Goal: Contribute content

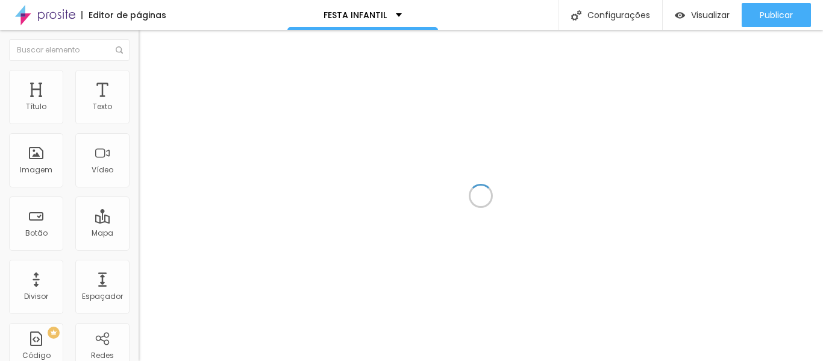
click at [188, 95] on div at bounding box center [481, 195] width 685 height 331
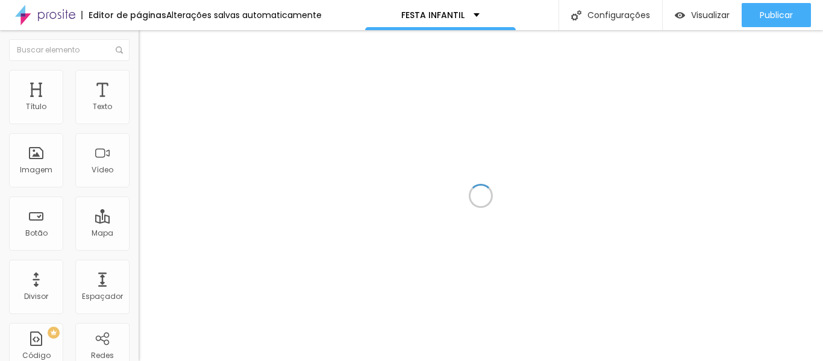
click at [473, 140] on div at bounding box center [481, 195] width 685 height 331
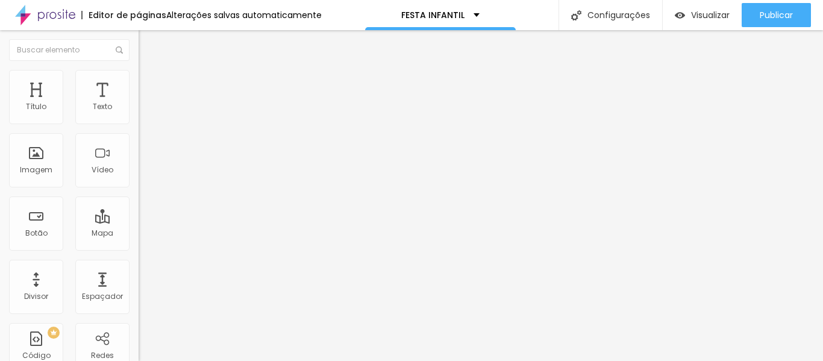
click at [139, 73] on img at bounding box center [144, 75] width 11 height 11
click at [139, 82] on li "Avançado" at bounding box center [208, 88] width 139 height 12
click at [139, 79] on ul "Conteúdo Estilo Avançado" at bounding box center [208, 76] width 139 height 36
click at [139, 70] on li "Conteúdo" at bounding box center [208, 64] width 139 height 12
click at [139, 113] on input "[URL][DOMAIN_NAME]" at bounding box center [211, 107] width 145 height 12
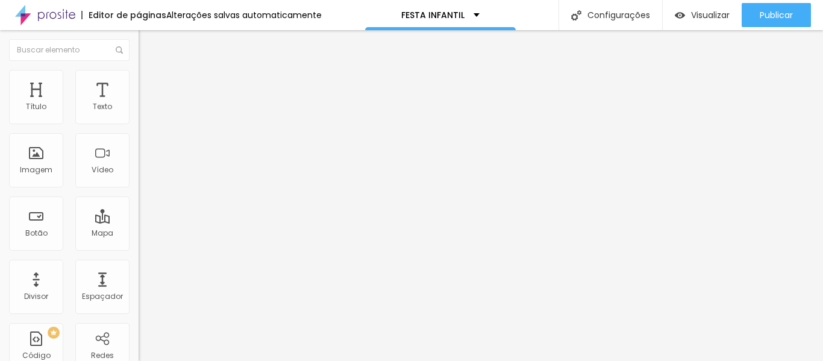
click at [139, 113] on input "[URL][DOMAIN_NAME]" at bounding box center [211, 107] width 145 height 12
paste input "4286198"
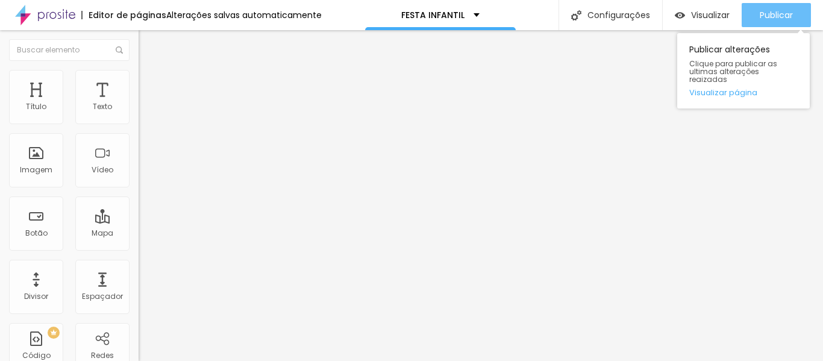
type input "[URL][DOMAIN_NAME]"
click at [798, 27] on button "Publicar" at bounding box center [776, 15] width 69 height 24
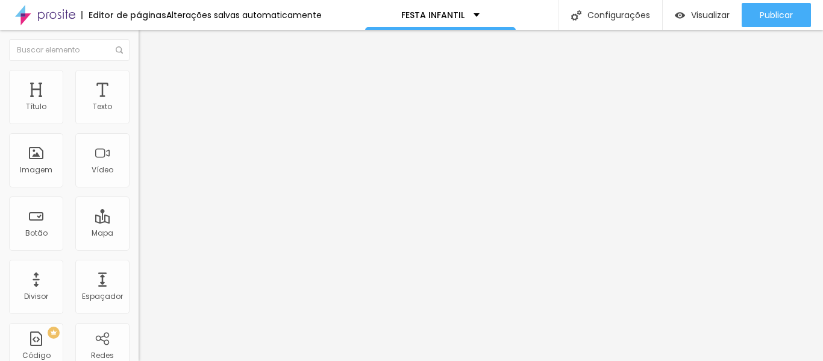
click at [139, 113] on input "[URL][DOMAIN_NAME]" at bounding box center [211, 107] width 145 height 12
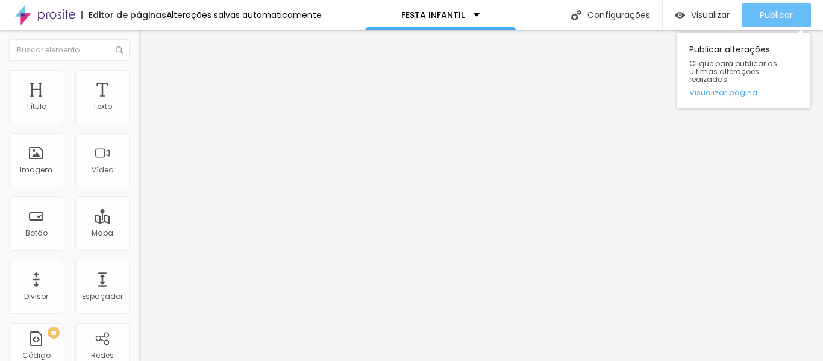
click at [750, 15] on button "Publicar" at bounding box center [776, 15] width 69 height 24
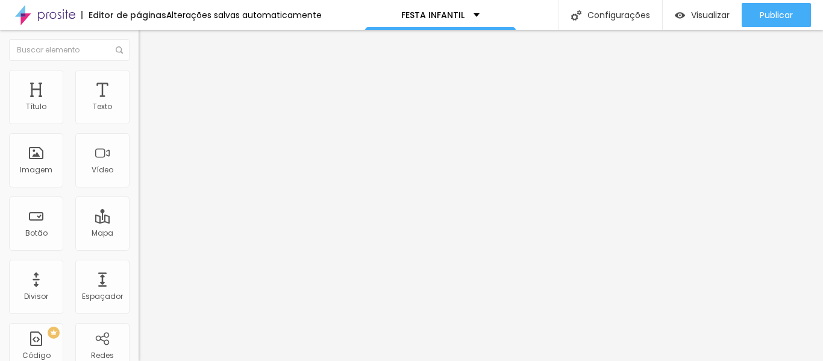
click at [139, 180] on span "16:9 Wide" at bounding box center [156, 175] width 34 height 10
click at [139, 213] on span "Vertical 1" at bounding box center [155, 208] width 32 height 10
drag, startPoint x: 95, startPoint y: 230, endPoint x: 95, endPoint y: 222, distance: 8.4
click at [139, 195] on span "Wide" at bounding box center [148, 189] width 19 height 10
click at [139, 186] on div "Ultrawide 21:9" at bounding box center [208, 182] width 139 height 7
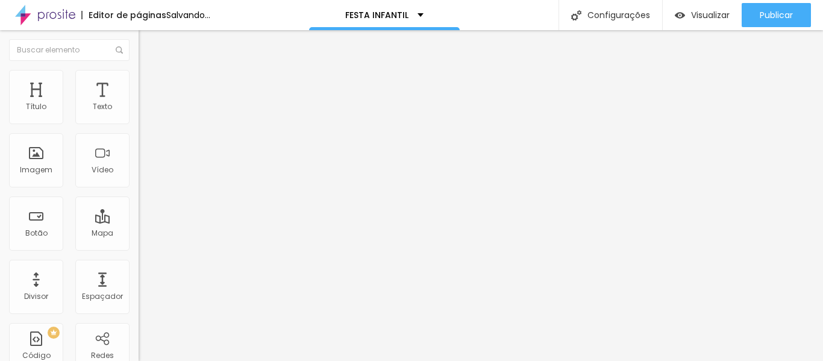
click at [139, 199] on span "Wide" at bounding box center [148, 194] width 19 height 10
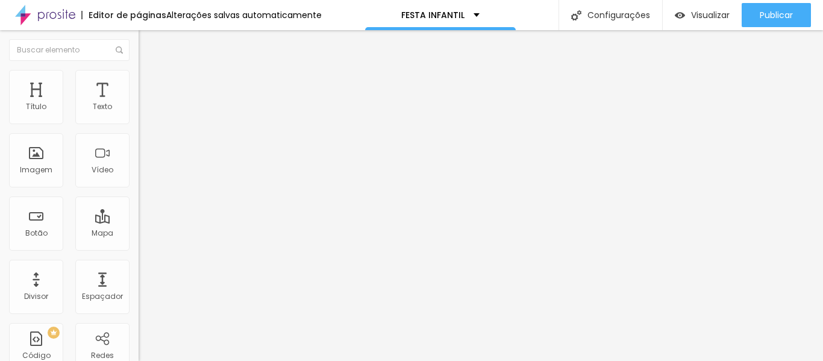
click at [149, 81] on span "Estilo" at bounding box center [158, 78] width 19 height 10
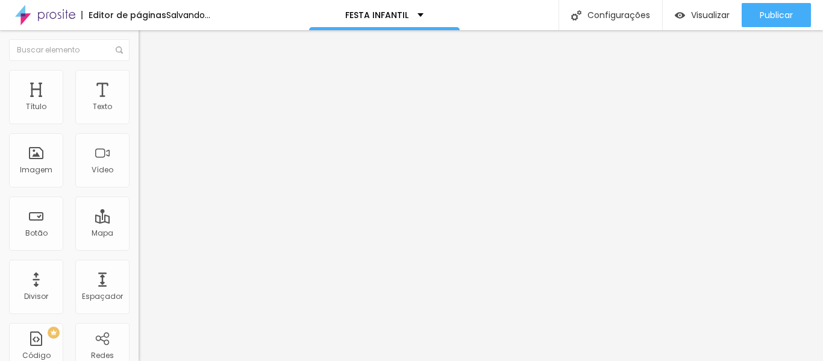
type input "100"
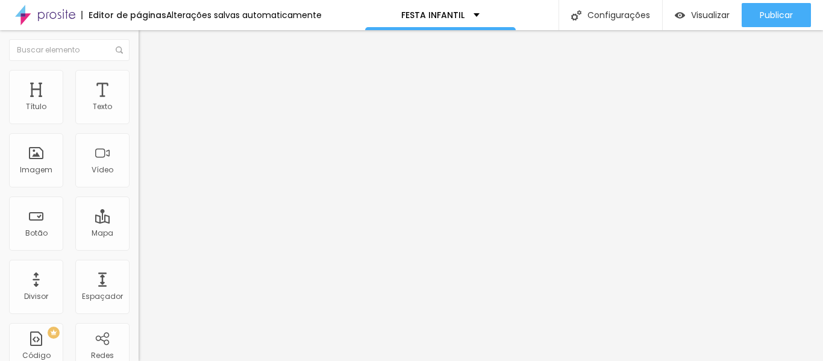
drag, startPoint x: 78, startPoint y: 130, endPoint x: 150, endPoint y: 155, distance: 75.9
type input "100"
click at [150, 124] on input "range" at bounding box center [178, 119] width 78 height 10
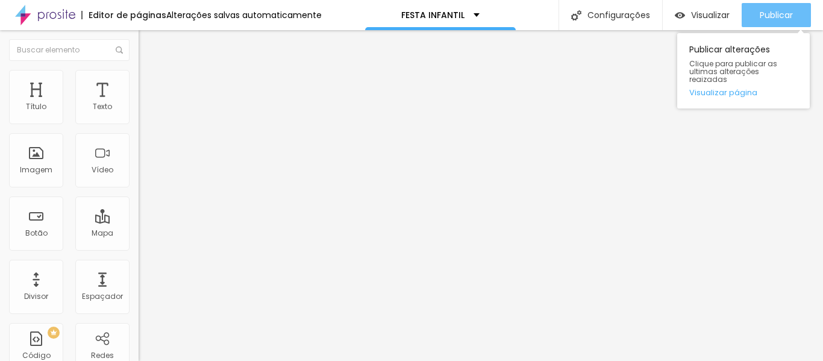
click at [765, 25] on div "Publicar" at bounding box center [776, 15] width 33 height 24
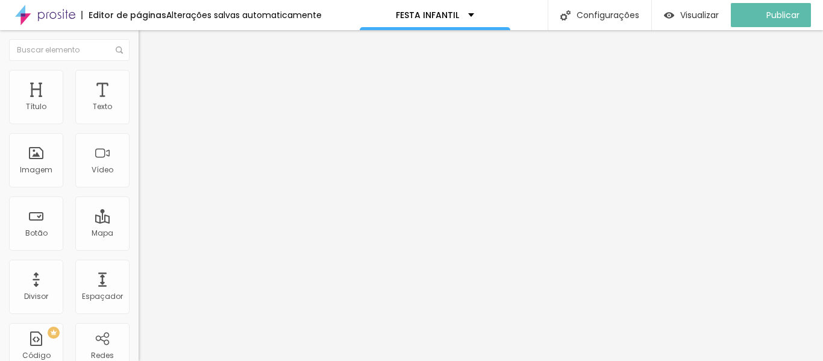
click at [139, 70] on li "Conteúdo" at bounding box center [208, 64] width 139 height 12
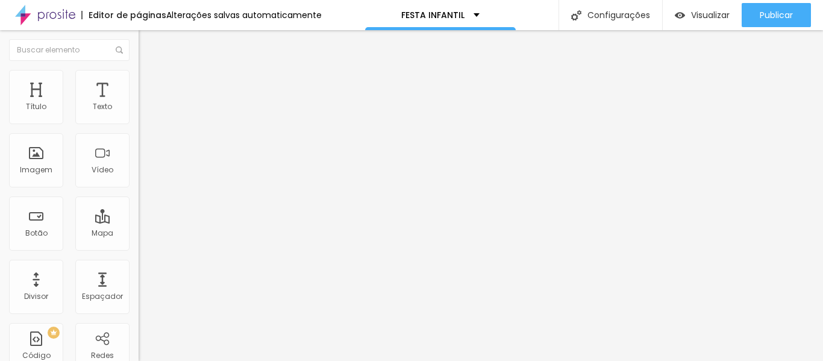
click at [139, 180] on span "16:9 Wide" at bounding box center [156, 175] width 34 height 10
click at [139, 187] on span "Ultrawide" at bounding box center [156, 182] width 34 height 10
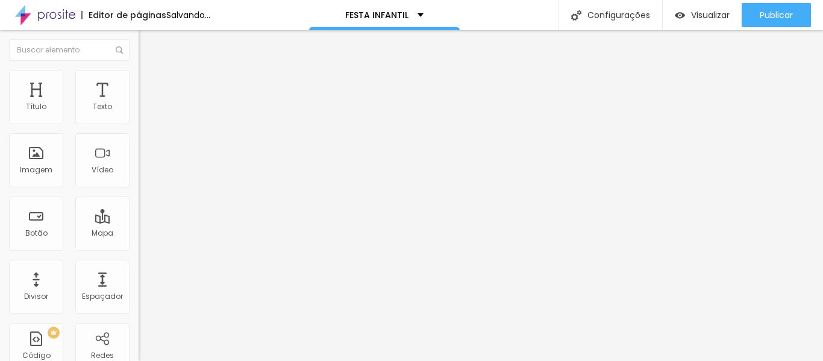
click at [139, 199] on span "Wide" at bounding box center [148, 194] width 19 height 10
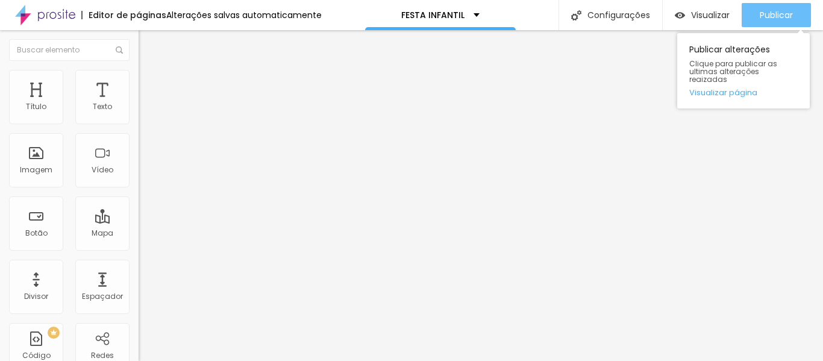
click at [777, 22] on div "Publicar" at bounding box center [776, 15] width 33 height 24
